Goal: Task Accomplishment & Management: Manage account settings

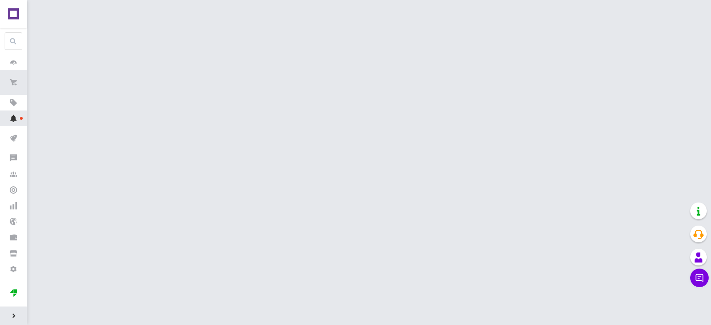
click at [10, 122] on icon at bounding box center [13, 118] width 7 height 7
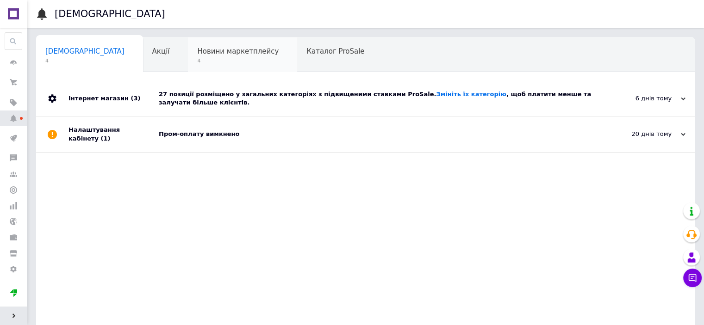
click at [188, 56] on div "Новини маркетплейсу 4" at bounding box center [242, 54] width 109 height 35
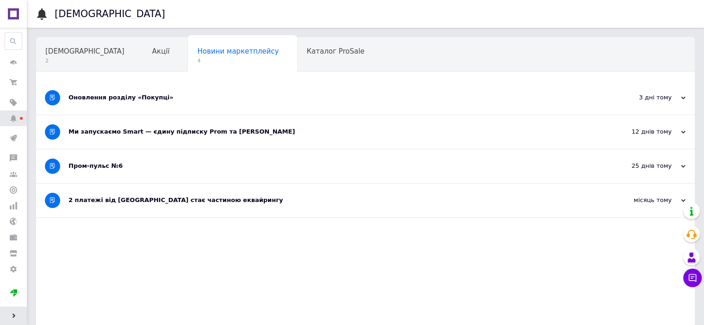
click at [119, 82] on span "Навчання та заходи" at bounding box center [82, 86] width 74 height 8
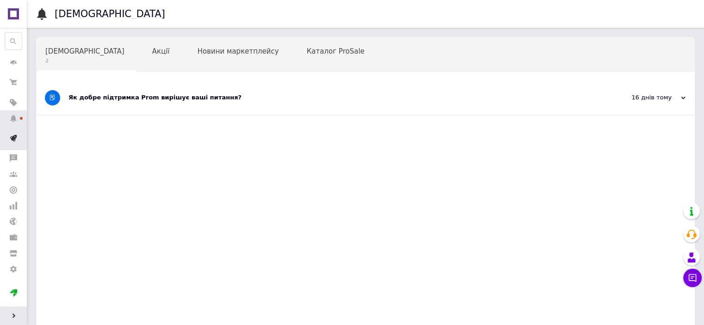
click at [11, 137] on icon at bounding box center [13, 138] width 7 height 7
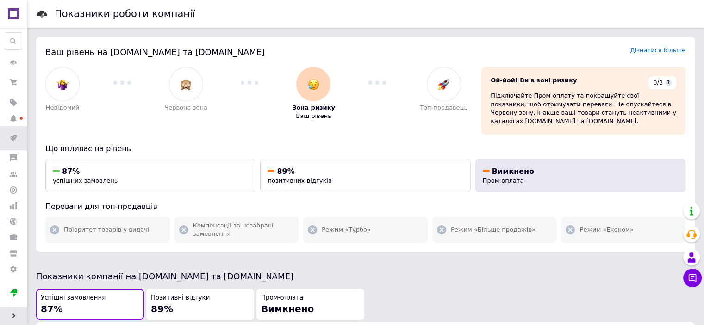
click at [513, 167] on span "Вимкнено" at bounding box center [513, 171] width 42 height 9
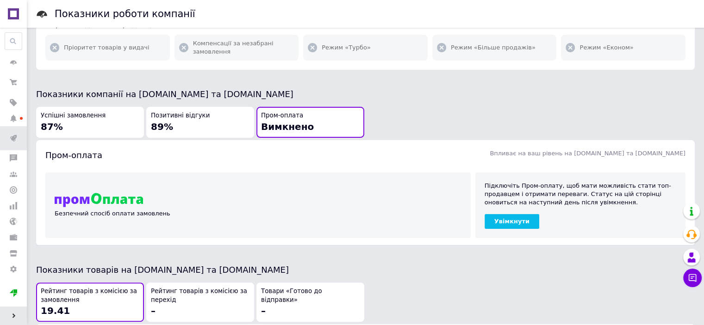
scroll to position [171, 0]
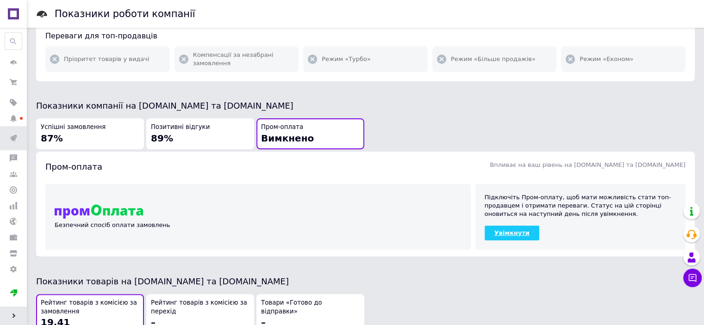
click at [517, 226] on link "Увімкнути" at bounding box center [512, 233] width 55 height 15
